Goal: Information Seeking & Learning: Learn about a topic

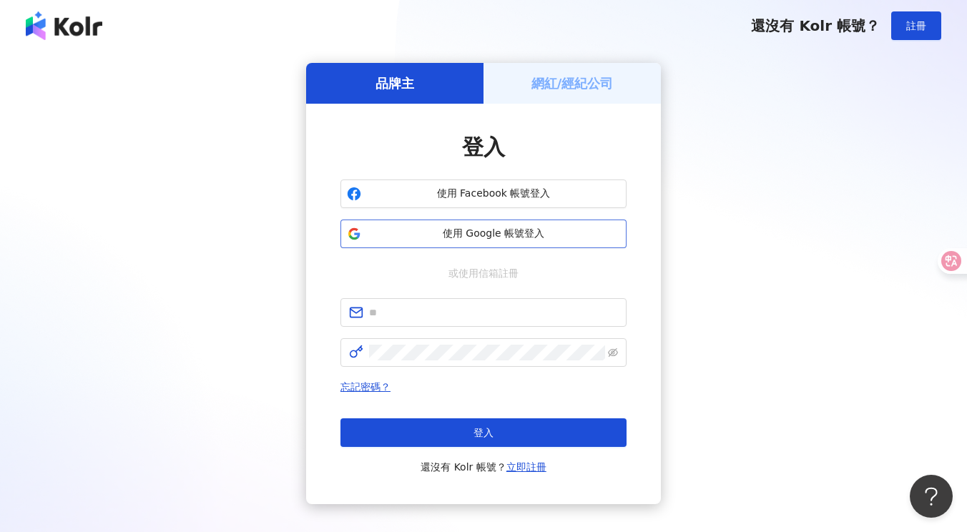
click at [505, 236] on span "使用 Google 帳號登入" at bounding box center [493, 234] width 253 height 14
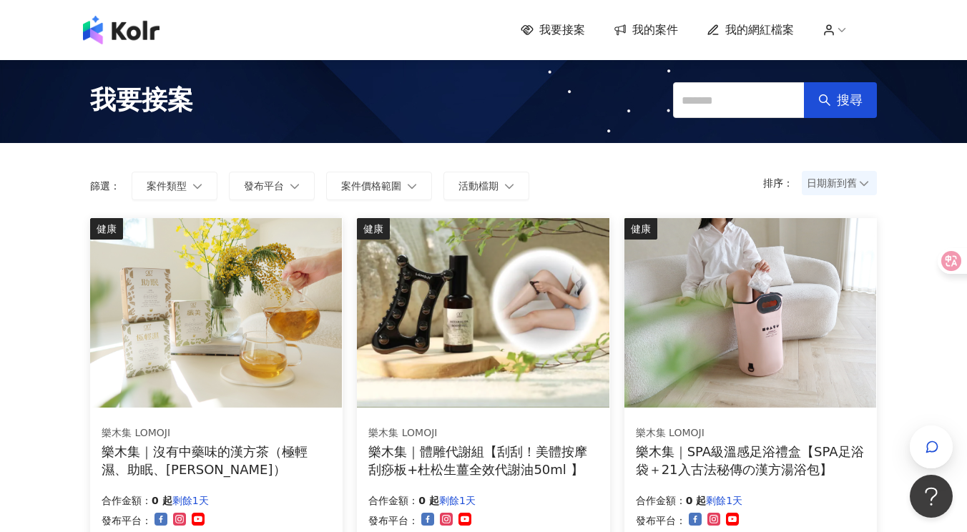
click at [742, 26] on span "我的網紅檔案" at bounding box center [759, 30] width 69 height 16
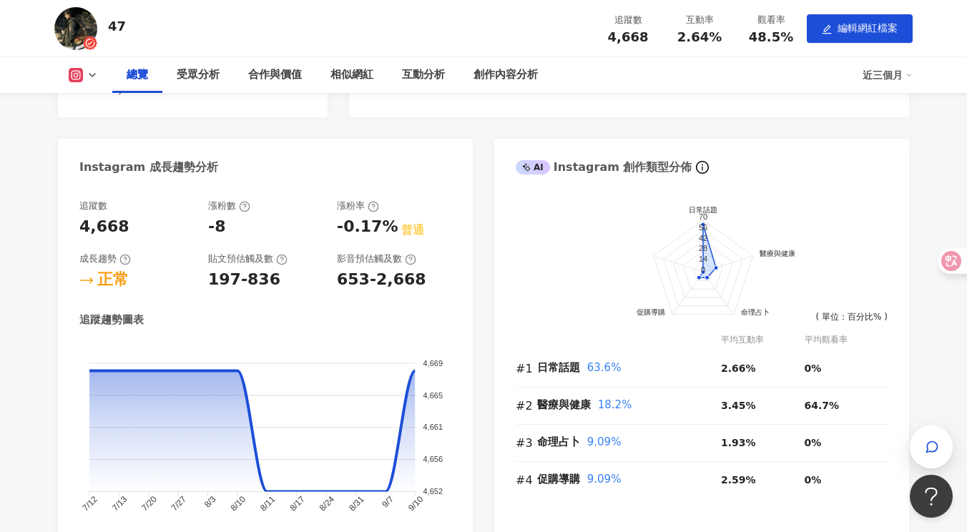
scroll to position [476, 0]
drag, startPoint x: 208, startPoint y: 227, endPoint x: 350, endPoint y: 229, distance: 142.3
click at [350, 229] on div "追蹤數 4,668 漲粉數 -8 漲粉率 -0.17% 普通 成長趨勢 正常 貼文預估觸及數 197-836 影音預估觸及數 653-2,668" at bounding box center [265, 246] width 372 height 92
click at [387, 266] on div "影音預估觸及數 653-2,668" at bounding box center [394, 272] width 114 height 39
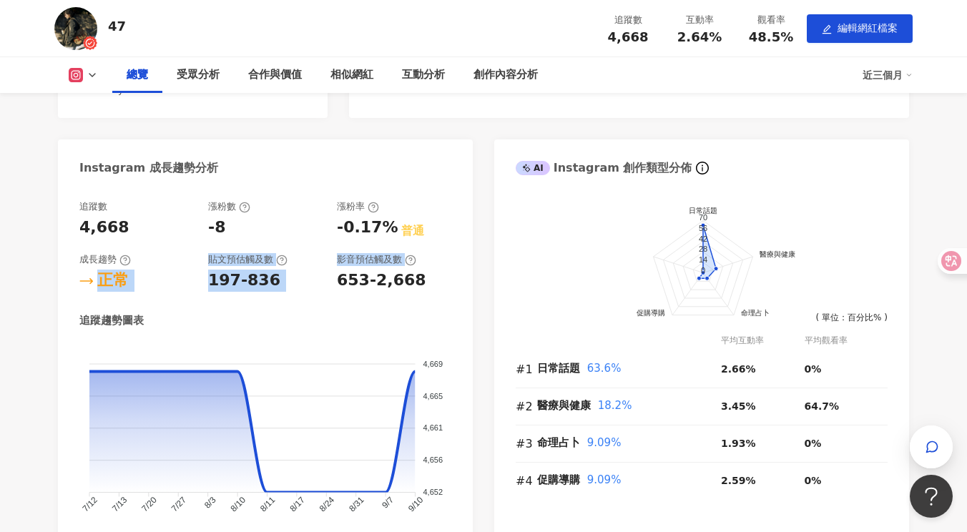
drag, startPoint x: 86, startPoint y: 285, endPoint x: 332, endPoint y: 283, distance: 246.0
click at [332, 283] on div "追蹤數 4,668 漲粉數 -8 漲粉率 -0.17% 普通 成長趨勢 正常 貼文預估觸及數 197-836 影音預估觸及數 653-2,668" at bounding box center [265, 246] width 372 height 92
click at [441, 306] on div "追蹤數 4,668 漲粉數 -8 漲粉率 -0.17% 普通 成長趨勢 正常 貼文預估觸及數 197-836 影音預估觸及數 653-2,668 追蹤趨勢圖表…" at bounding box center [265, 373] width 372 height 346
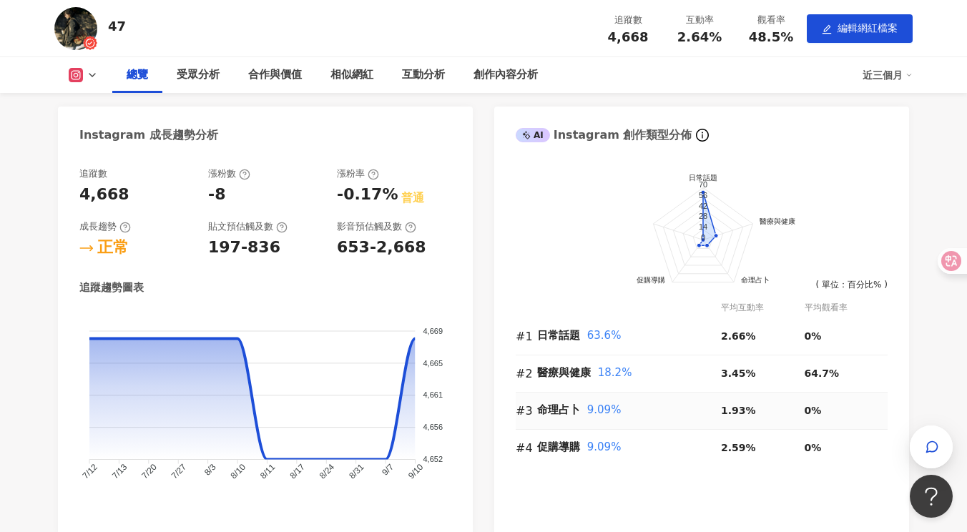
scroll to position [512, 0]
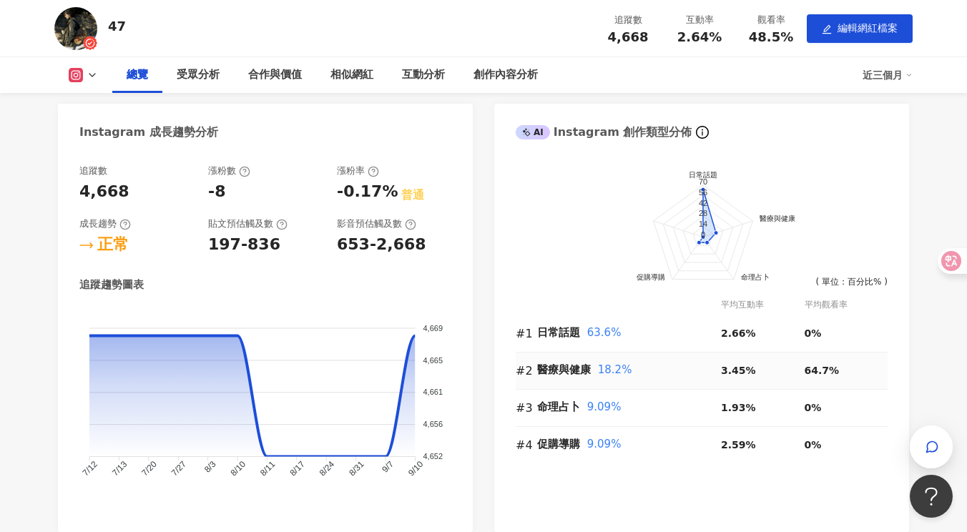
click at [605, 374] on span "18.2%" at bounding box center [615, 369] width 34 height 13
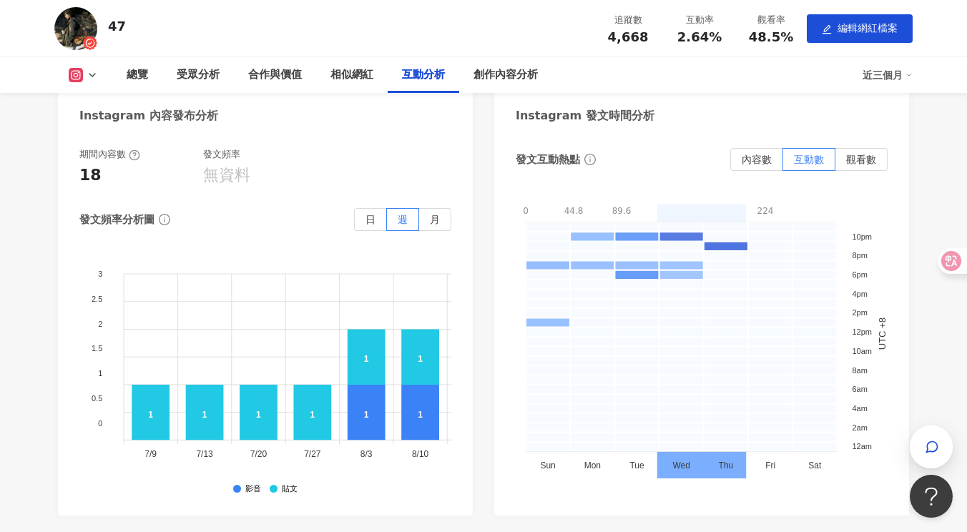
scroll to position [3114, 0]
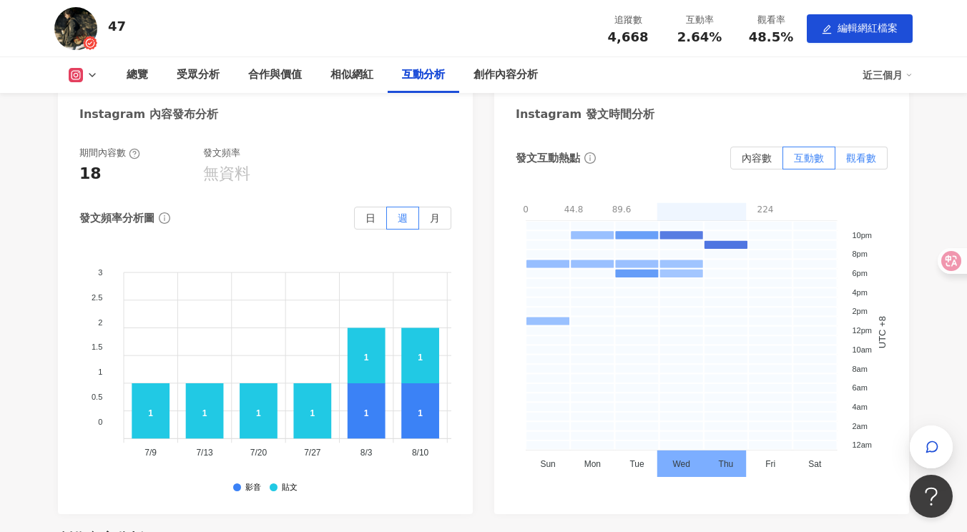
click at [851, 152] on span "觀看數" at bounding box center [861, 157] width 30 height 11
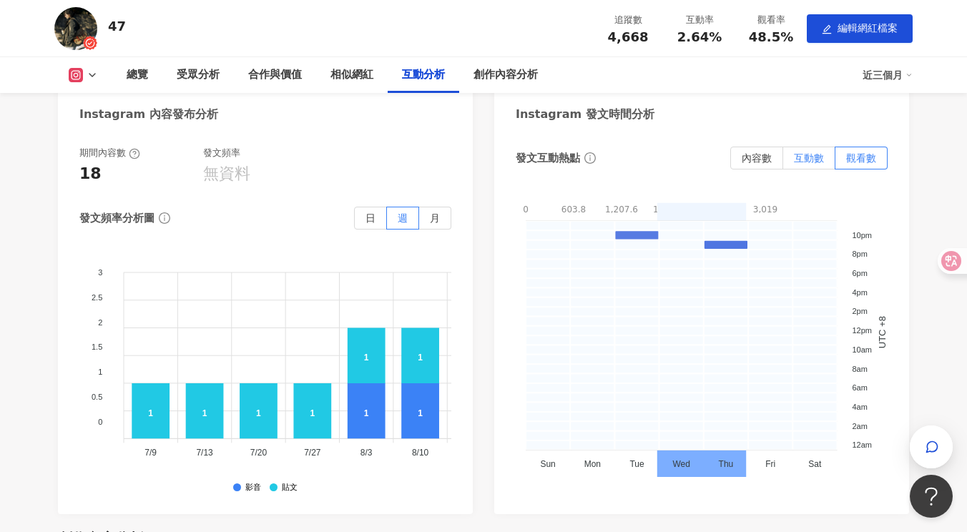
click at [799, 152] on span "互動數" at bounding box center [809, 157] width 30 height 11
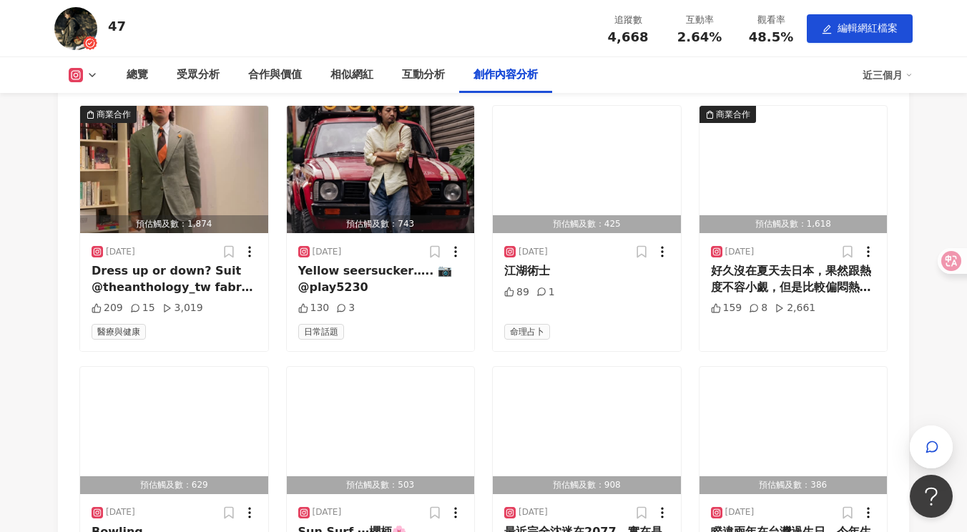
scroll to position [4500, 0]
